Goal: Information Seeking & Learning: Understand process/instructions

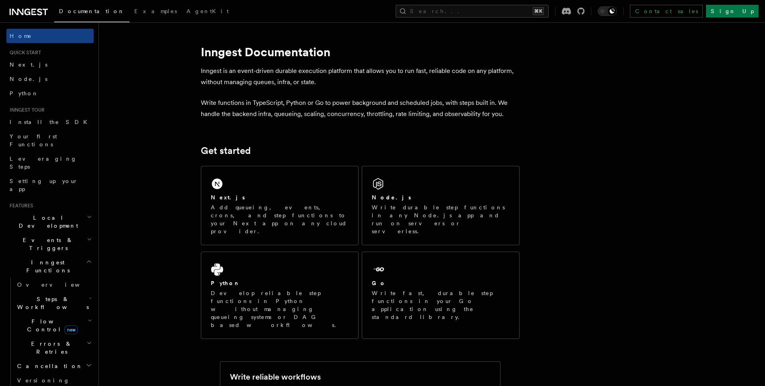
click at [57, 292] on h2 "Steps & Workflows" at bounding box center [54, 303] width 80 height 22
click at [53, 314] on link "Overview" at bounding box center [58, 321] width 72 height 14
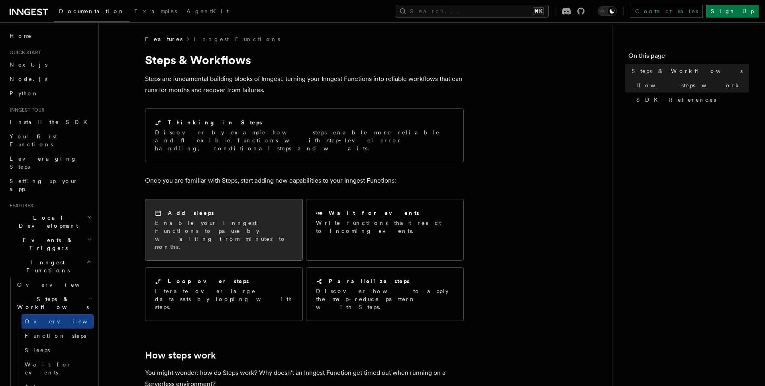
click at [194, 219] on p "Enable your Inngest Functions to pause by waiting from minutes to months." at bounding box center [224, 235] width 138 height 32
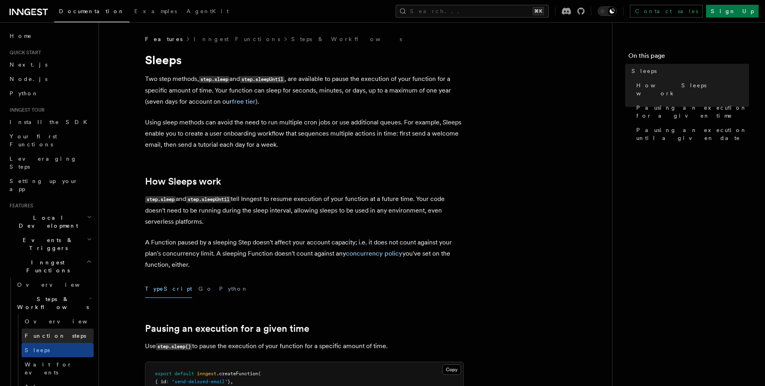
click at [52, 328] on link "Function steps" at bounding box center [58, 335] width 72 height 14
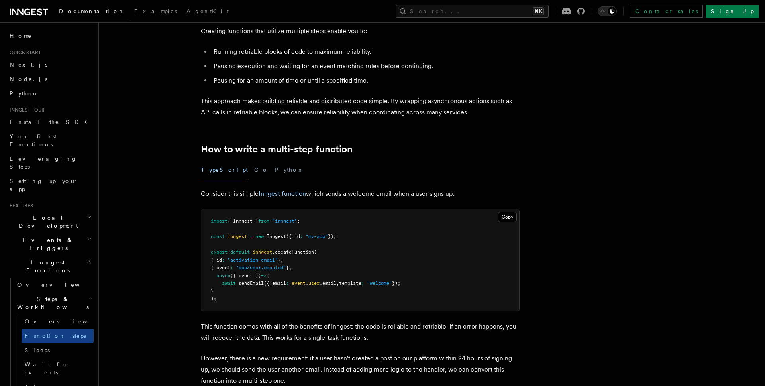
scroll to position [160, 0]
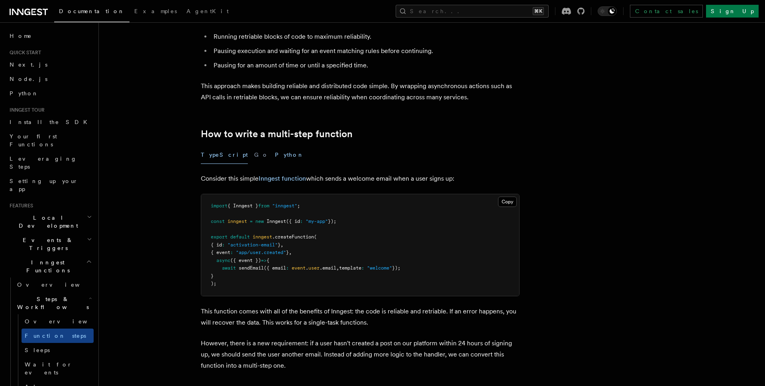
click at [275, 157] on button "Python" at bounding box center [289, 155] width 29 height 18
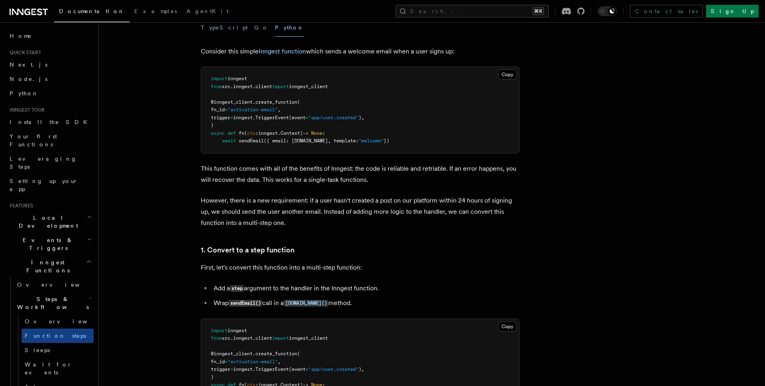
scroll to position [410, 0]
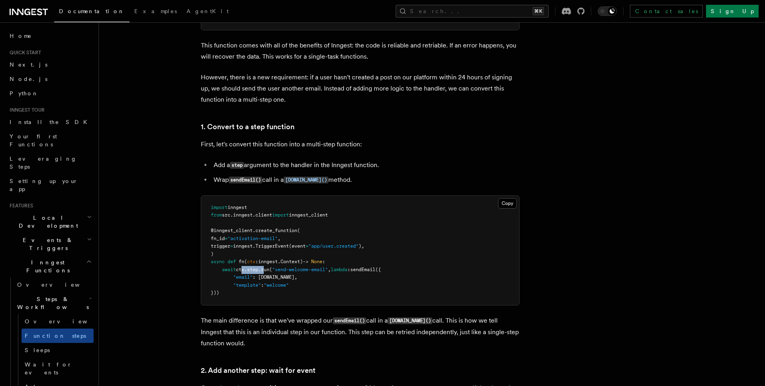
drag, startPoint x: 241, startPoint y: 269, endPoint x: 268, endPoint y: 270, distance: 26.7
click at [268, 270] on span "await ctx . step . run ( "send-welcome-email" , lambda : sendEmail ({" at bounding box center [296, 270] width 170 height 6
click at [287, 269] on span ""send-welcome-email"" at bounding box center [300, 270] width 56 height 6
drag, startPoint x: 277, startPoint y: 268, endPoint x: 318, endPoint y: 267, distance: 41.9
click at [318, 267] on pre "import inngest from src . inngest . client import inngest_client @inngest_clien…" at bounding box center [360, 250] width 318 height 109
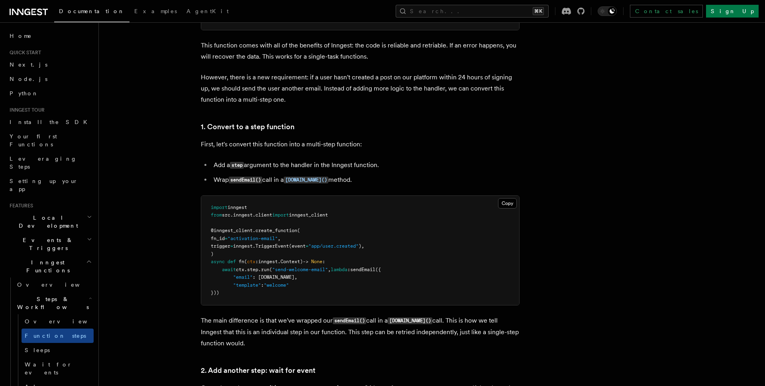
click at [322, 283] on pre "import inngest from src . inngest . client import inngest_client @inngest_clien…" at bounding box center [360, 250] width 318 height 109
drag, startPoint x: 338, startPoint y: 269, endPoint x: 337, endPoint y: 286, distance: 16.8
click at [337, 286] on pre "import inngest from src . inngest . client import inngest_client @inngest_clien…" at bounding box center [360, 250] width 318 height 109
click at [336, 286] on pre "import inngest from src . inngest . client import inngest_client @inngest_clien…" at bounding box center [360, 250] width 318 height 109
click at [355, 273] on pre "import inngest from src . inngest . client import inngest_client @inngest_clien…" at bounding box center [360, 250] width 318 height 109
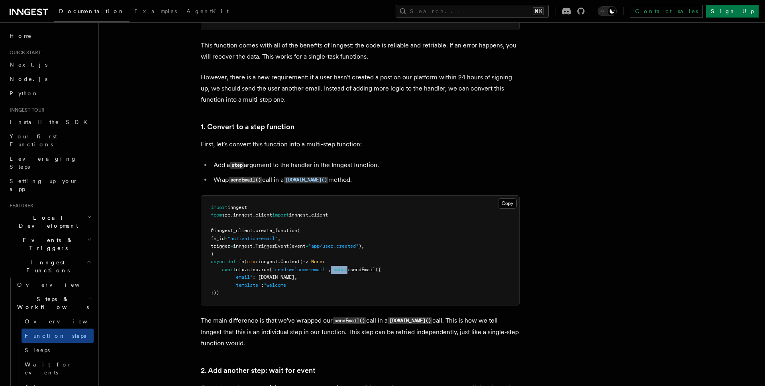
click at [355, 273] on pre "import inngest from src . inngest . client import inngest_client @inngest_clien…" at bounding box center [360, 250] width 318 height 109
click at [381, 269] on span "({" at bounding box center [378, 270] width 6 height 6
click at [371, 266] on pre "import inngest from src . inngest . client import inngest_client @inngest_clien…" at bounding box center [360, 250] width 318 height 109
drag, startPoint x: 371, startPoint y: 266, endPoint x: 377, endPoint y: 264, distance: 6.7
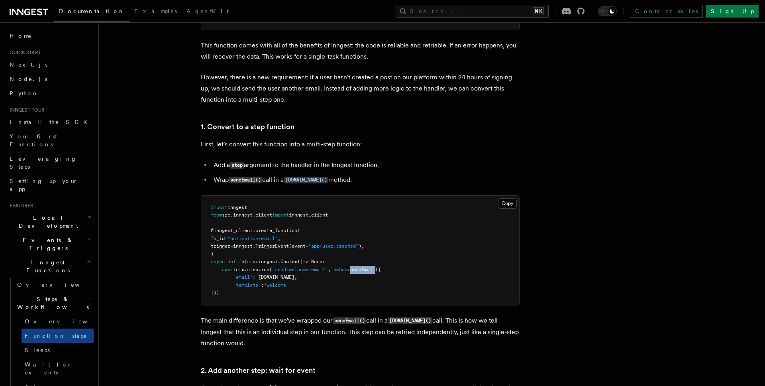
click at [371, 266] on pre "import inngest from src . inngest . client import inngest_client @inngest_clien…" at bounding box center [360, 250] width 318 height 109
drag, startPoint x: 281, startPoint y: 269, endPoint x: 336, endPoint y: 269, distance: 54.6
click at [336, 269] on span "await ctx . step . run ( "send-welcome-email" , lambda : sendEmail ({" at bounding box center [296, 270] width 170 height 6
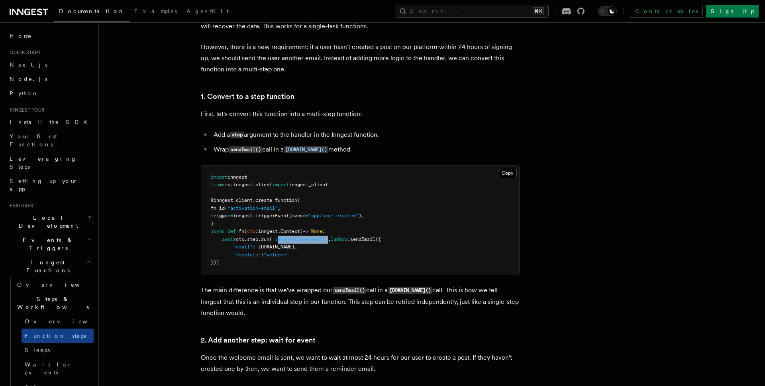
scroll to position [446, 0]
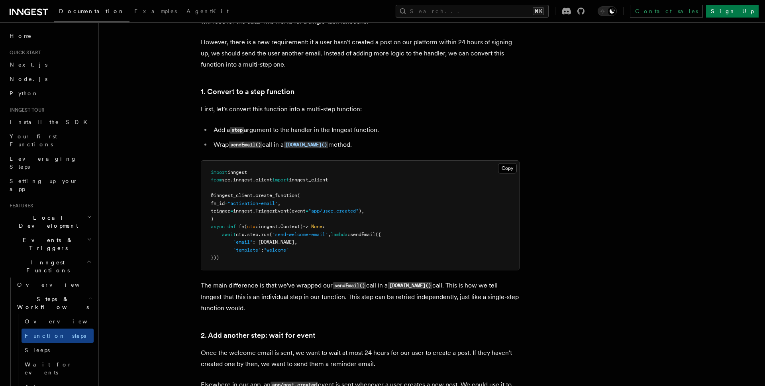
click at [262, 256] on pre "import inngest from src . inngest . client import inngest_client @inngest_clien…" at bounding box center [360, 215] width 318 height 109
click at [226, 244] on span at bounding box center [222, 242] width 22 height 6
click at [235, 238] on pre "import inngest from src . inngest . client import inngest_client @inngest_clien…" at bounding box center [360, 215] width 318 height 109
click at [236, 238] on pre "import inngest from src . inngest . client import inngest_client @inngest_clien…" at bounding box center [360, 215] width 318 height 109
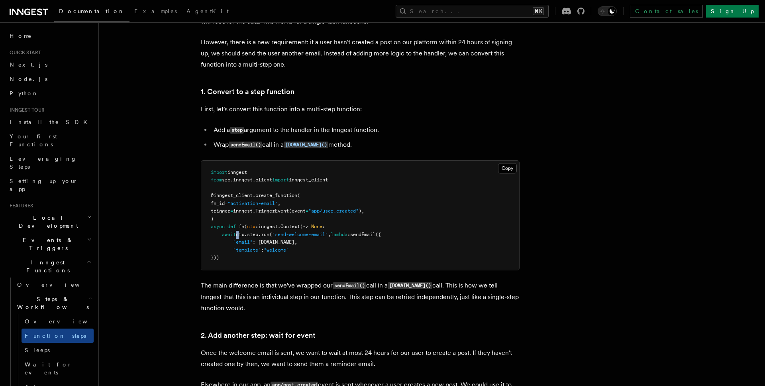
click at [236, 238] on pre "import inngest from src . inngest . client import inngest_client @inngest_clien…" at bounding box center [360, 215] width 318 height 109
click at [244, 241] on span ""email"" at bounding box center [243, 242] width 20 height 6
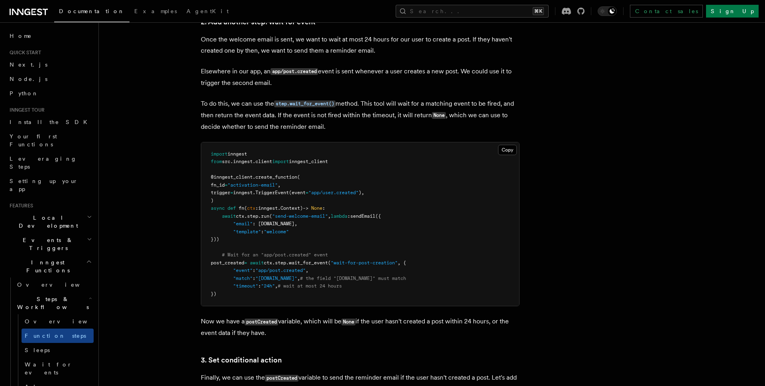
scroll to position [759, 0]
click at [367, 216] on span "sendEmail" at bounding box center [362, 216] width 25 height 6
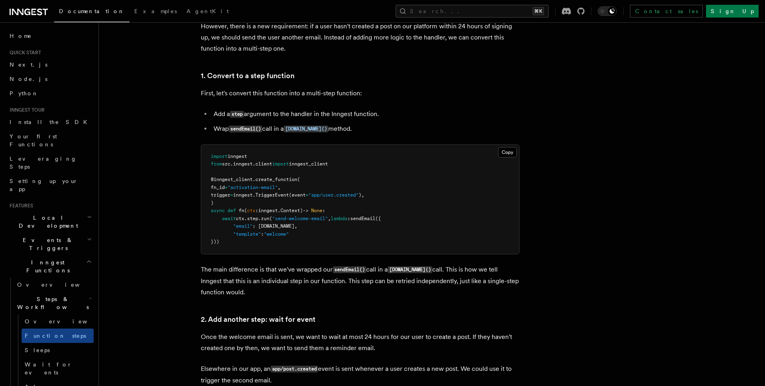
scroll to position [467, 0]
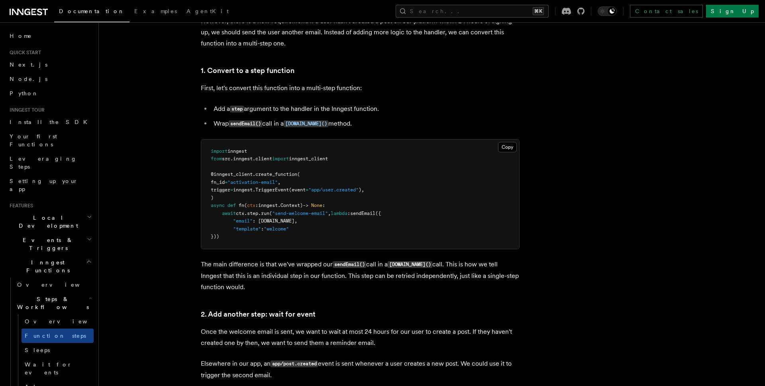
drag, startPoint x: 224, startPoint y: 216, endPoint x: 236, endPoint y: 245, distance: 32.2
click at [236, 245] on pre "import inngest from src . inngest . client import inngest_client @inngest_clien…" at bounding box center [360, 193] width 318 height 109
click at [240, 241] on pre "import inngest from src . inngest . client import inngest_client @inngest_clien…" at bounding box center [360, 193] width 318 height 109
drag, startPoint x: 279, startPoint y: 213, endPoint x: 338, endPoint y: 214, distance: 59.4
click at [336, 215] on span "await ctx . step . run ( "send-welcome-email" , lambda : sendEmail ({" at bounding box center [296, 213] width 170 height 6
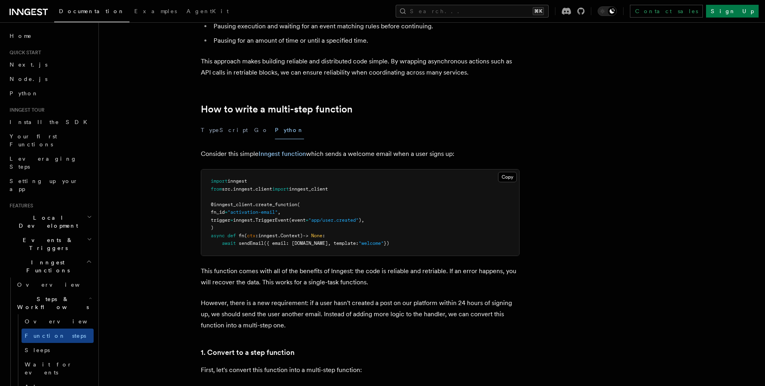
scroll to position [206, 0]
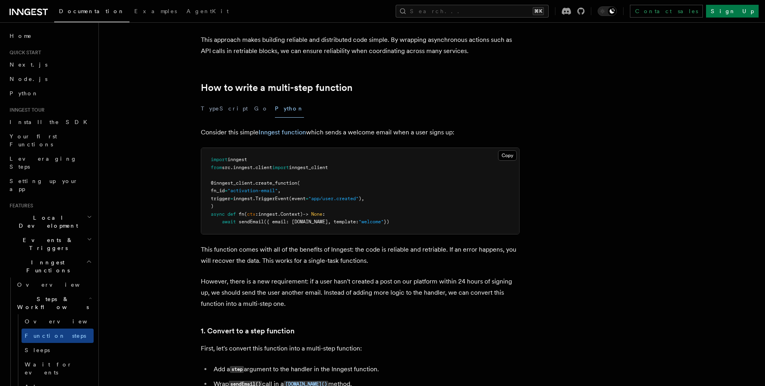
click at [269, 218] on pre "import inngest from src . inngest . client import inngest_client @inngest_clien…" at bounding box center [360, 191] width 318 height 86
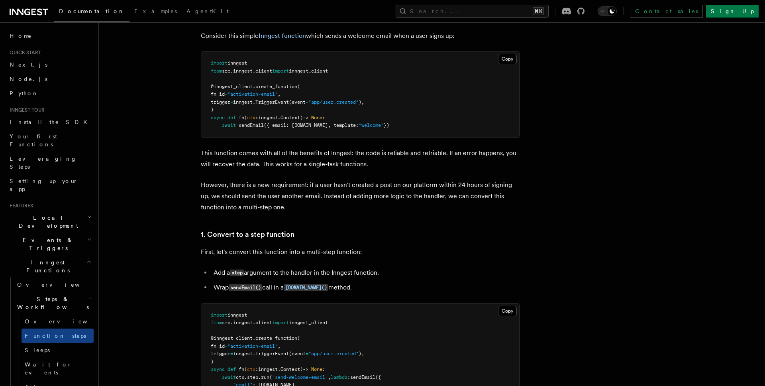
scroll to position [298, 0]
